Goal: Task Accomplishment & Management: Manage account settings

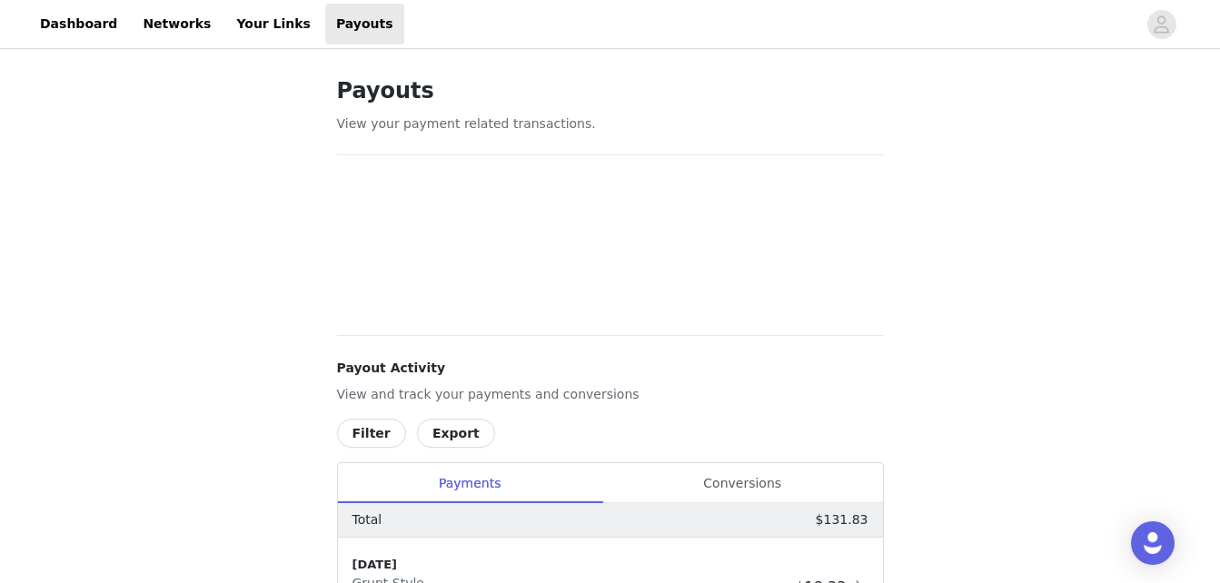
scroll to position [376, 0]
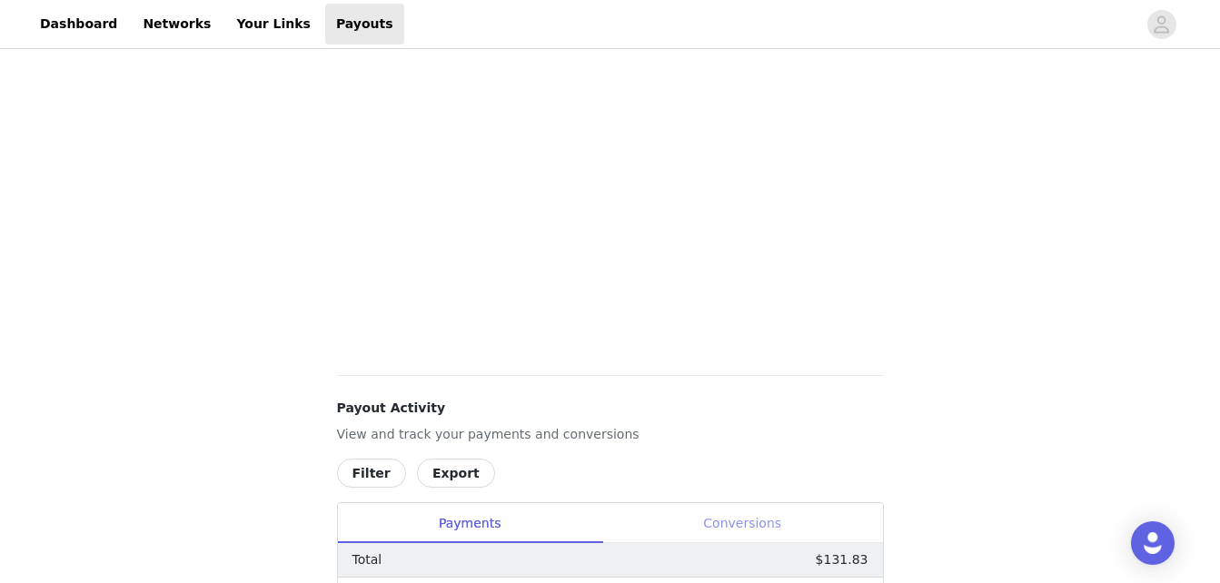
scroll to position [790, 0]
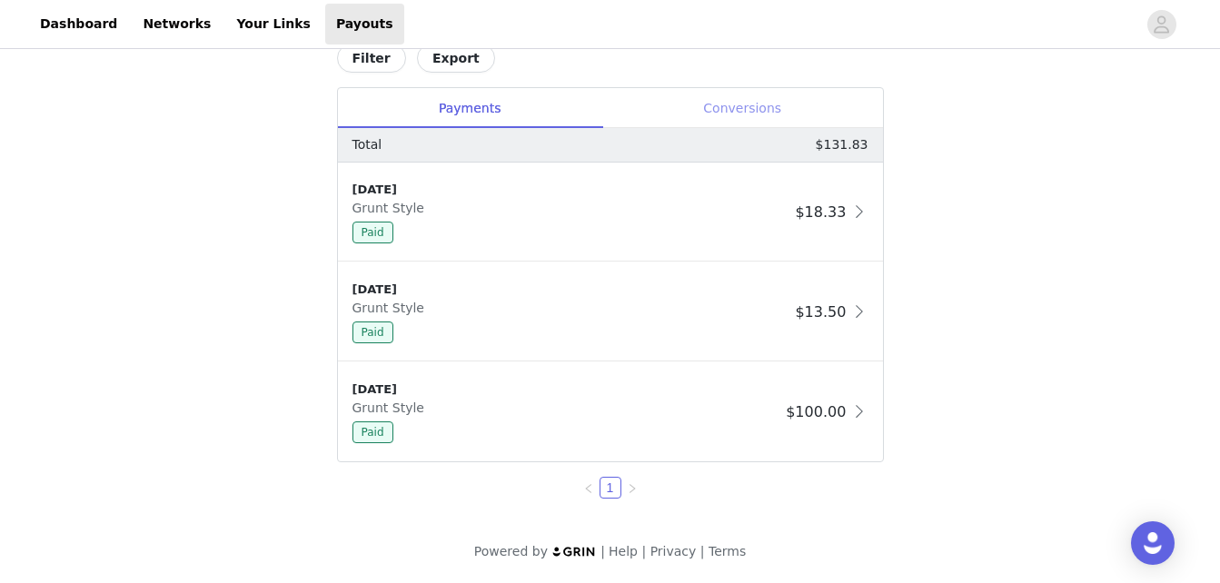
click at [750, 104] on div "Conversions" at bounding box center [742, 108] width 281 height 41
